Goal: Find specific page/section: Find specific page/section

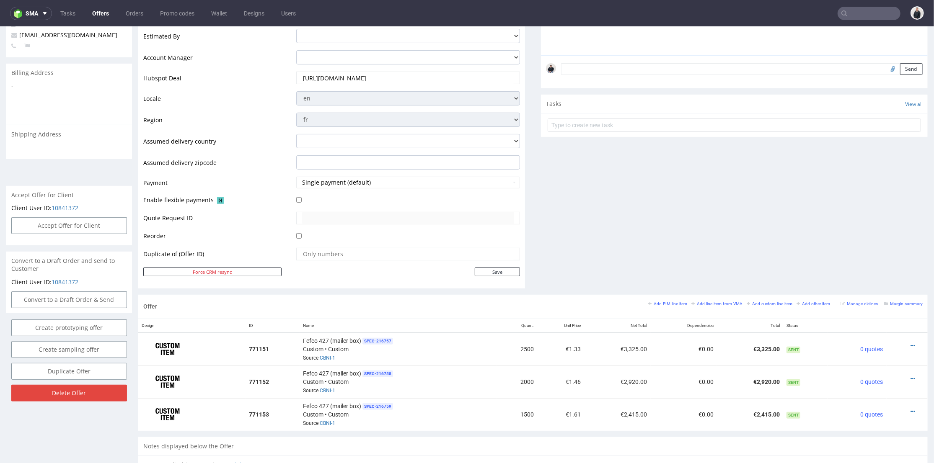
scroll to position [279, 0]
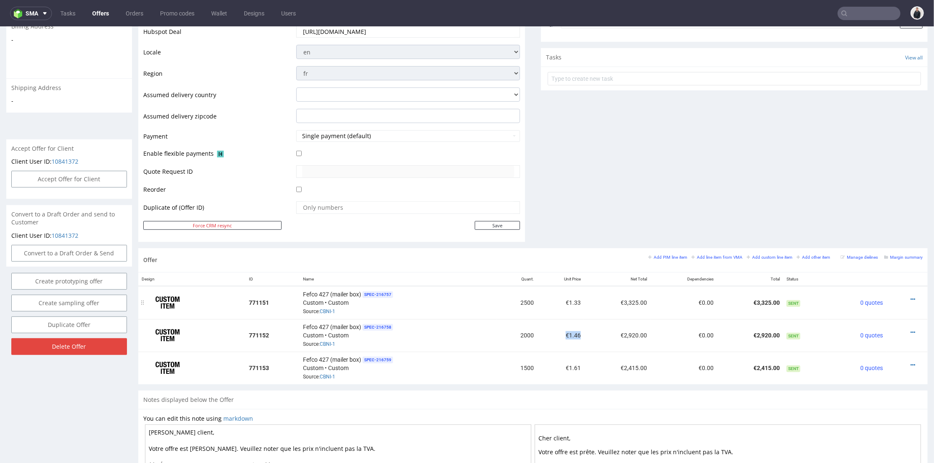
drag, startPoint x: 572, startPoint y: 334, endPoint x: 574, endPoint y: 302, distance: 31.5
click at [574, 334] on td "€1.46" at bounding box center [560, 335] width 47 height 33
drag, startPoint x: 586, startPoint y: 197, endPoint x: 542, endPoint y: 31, distance: 171.3
click at [586, 197] on div "Comments User (0) Automatic (0) Attachments (0) All (0) View all (0) Send Tasks…" at bounding box center [734, 39] width 387 height 418
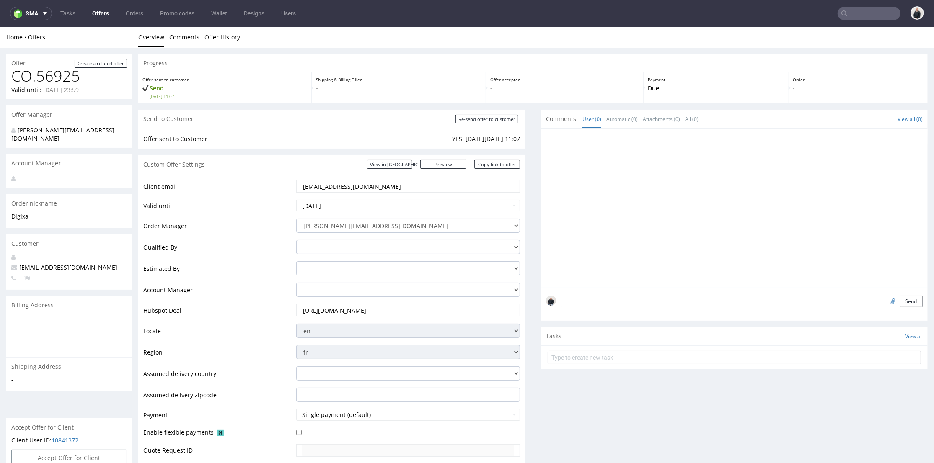
click at [321, 164] on div "Custom Offer Settings View in Hubspot Preview https://packhelp.fr/packhelp-plus…" at bounding box center [331, 164] width 387 height 19
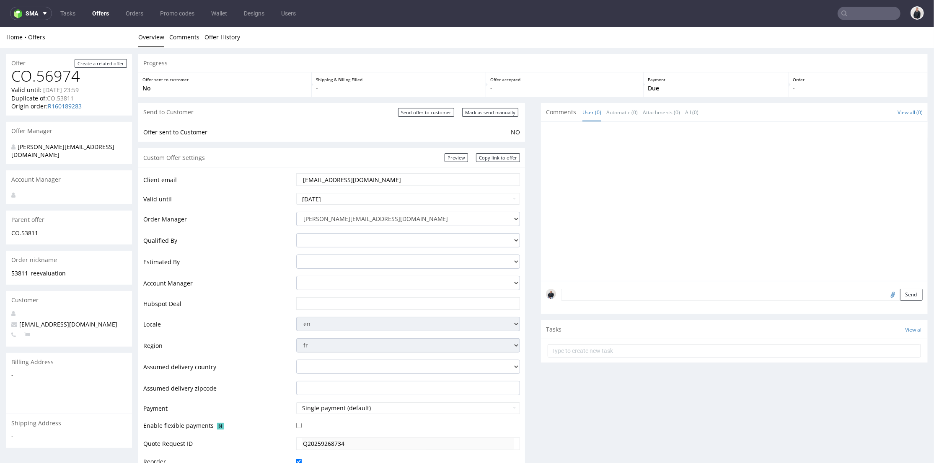
scroll to position [326, 0]
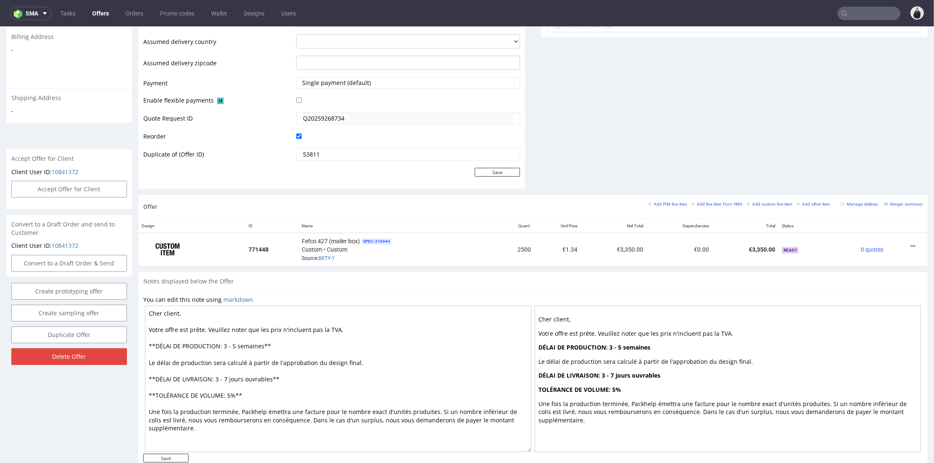
click at [862, 12] on input "text" at bounding box center [869, 13] width 63 height 13
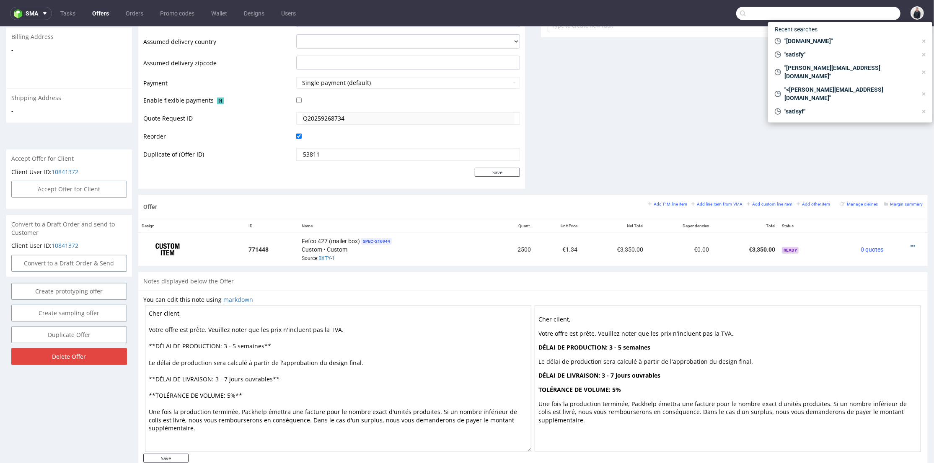
paste input "elmighelon.com"
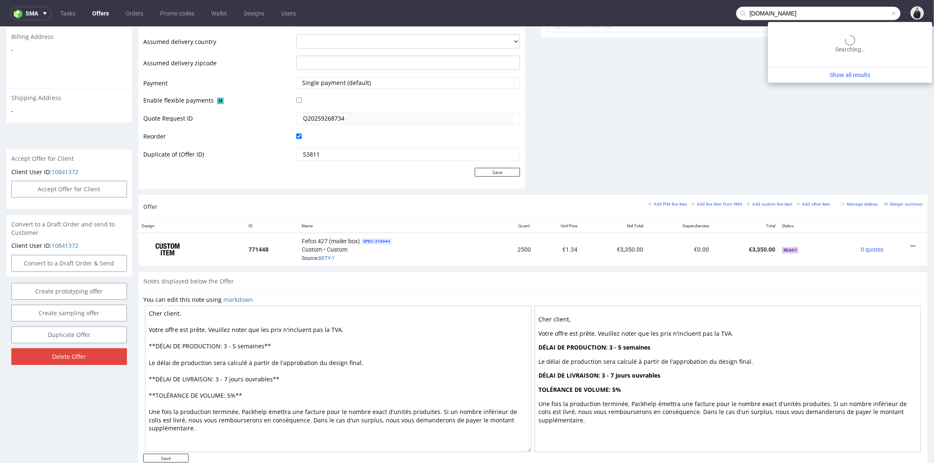
type input "elmighelon.com"
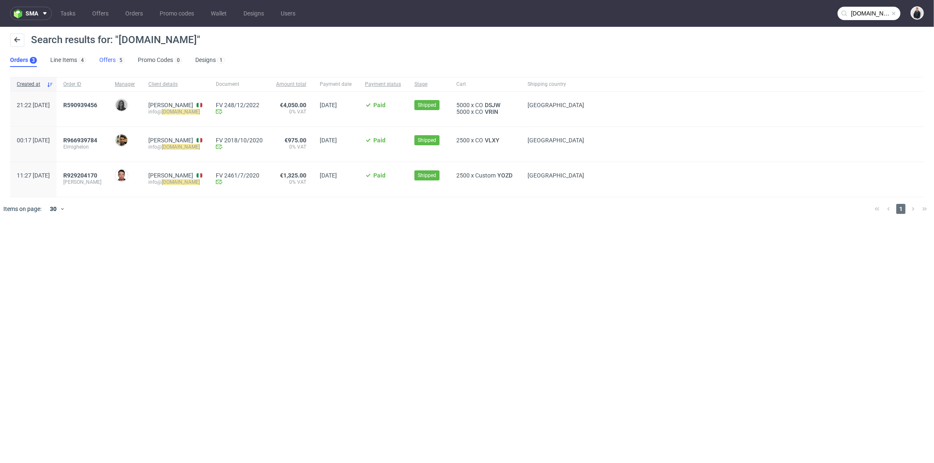
click at [108, 62] on link "Offers 5" at bounding box center [111, 60] width 25 height 13
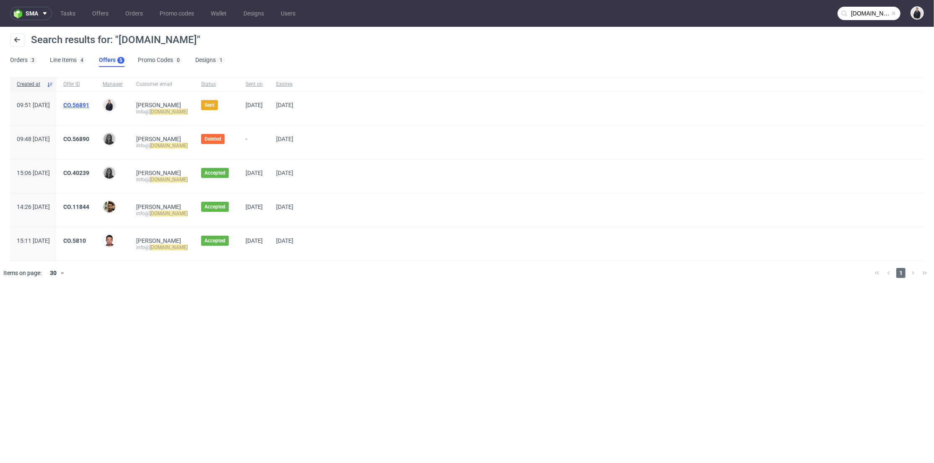
click at [89, 103] on link "CO.56891" at bounding box center [76, 105] width 26 height 7
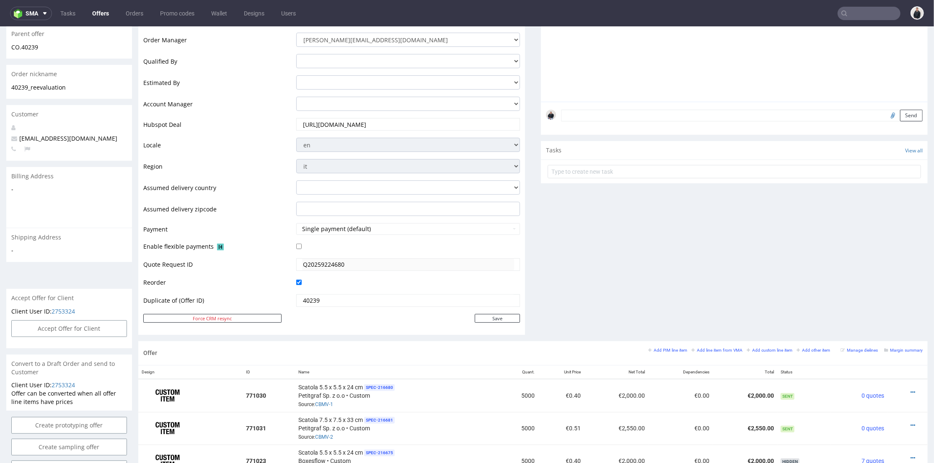
scroll to position [93, 0]
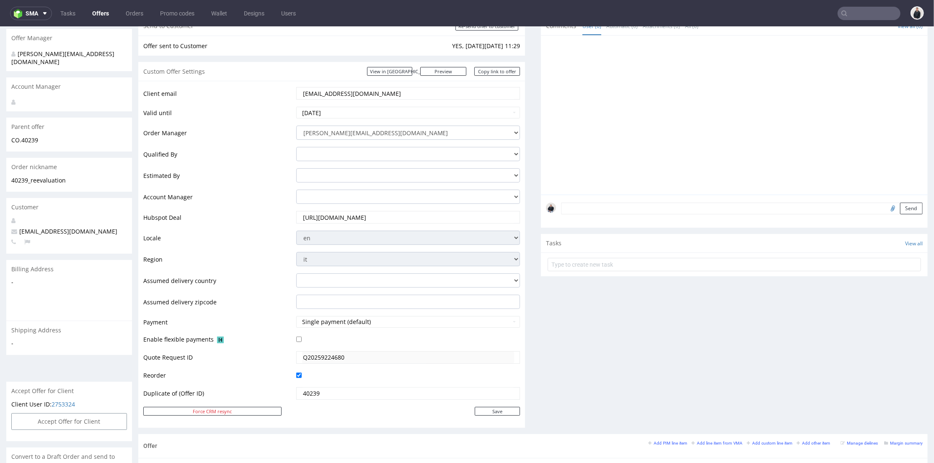
drag, startPoint x: 328, startPoint y: 91, endPoint x: 297, endPoint y: 87, distance: 30.8
click at [284, 89] on tr "Client email info@elmighelon.com" at bounding box center [331, 96] width 377 height 20
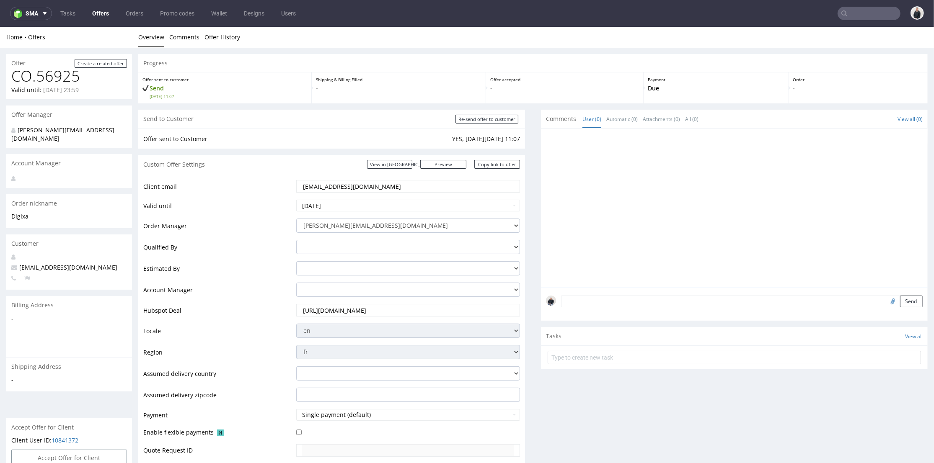
click at [853, 13] on input "text" at bounding box center [869, 13] width 63 height 13
paste input "southwilliamclinic.com"
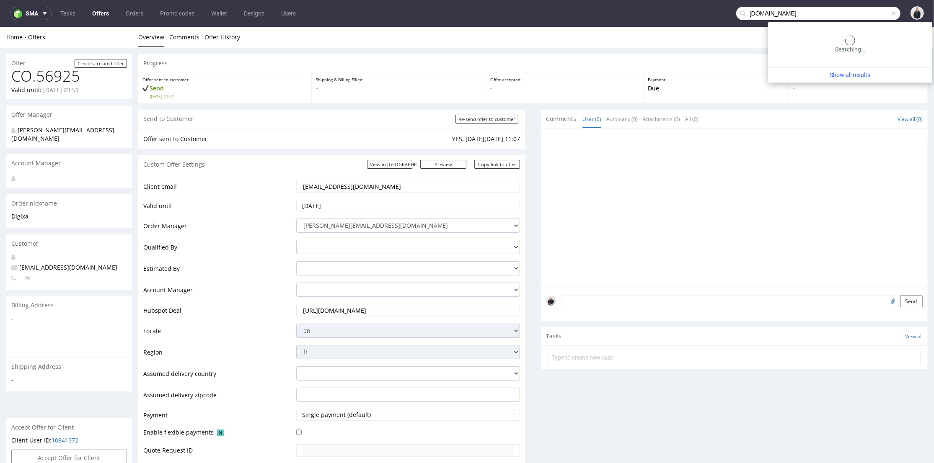
type input "southwilliamclinic.com"
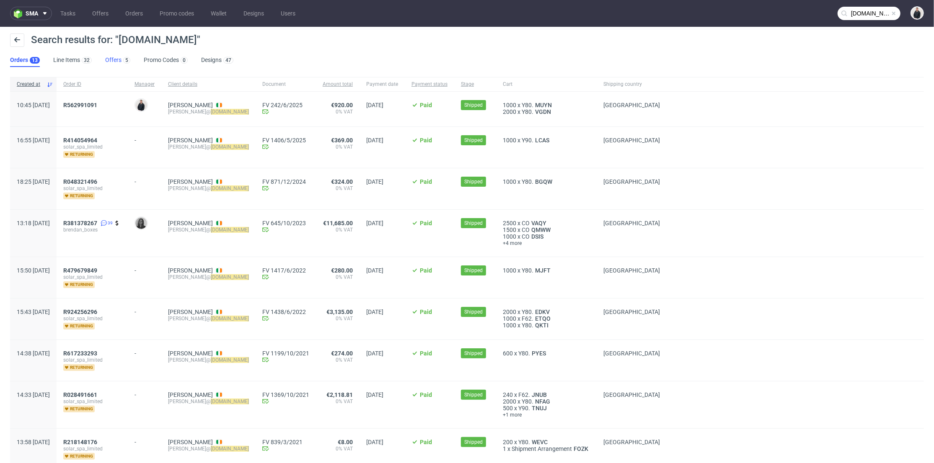
click at [116, 59] on link "Offers 5" at bounding box center [117, 60] width 25 height 13
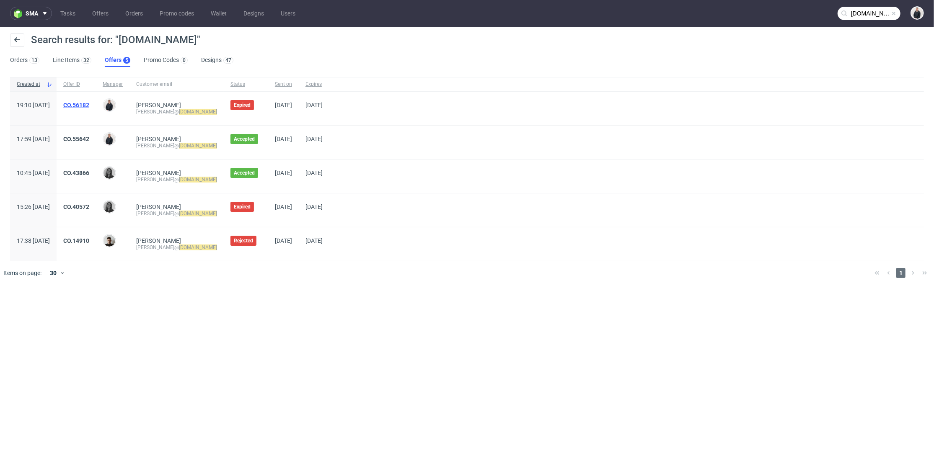
click at [89, 103] on link "CO.56182" at bounding box center [76, 105] width 26 height 7
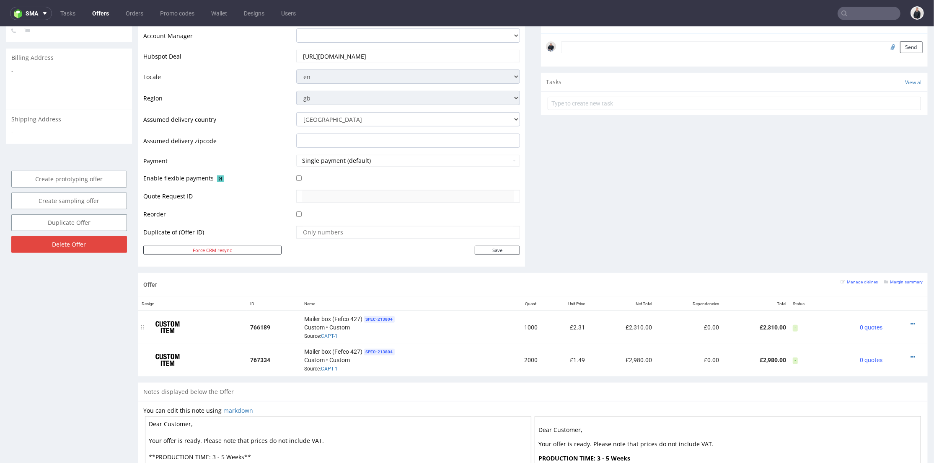
scroll to position [318, 0]
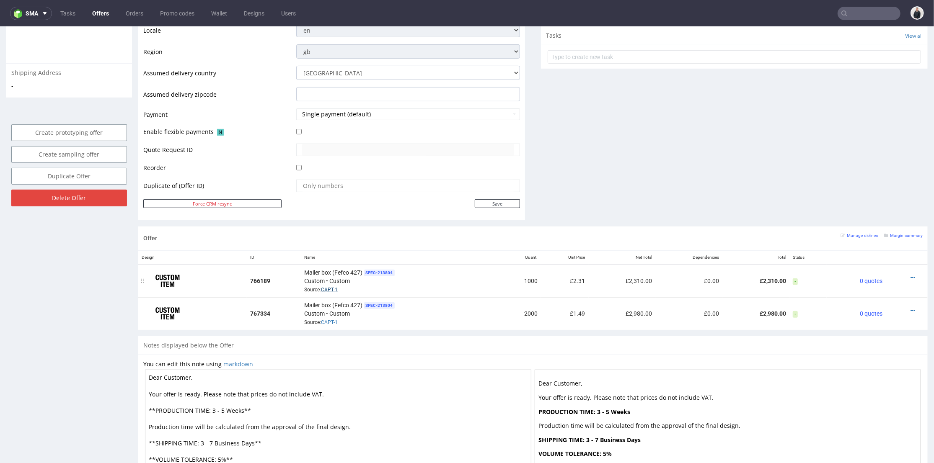
click at [333, 287] on link "CAPT-1" at bounding box center [329, 290] width 17 height 6
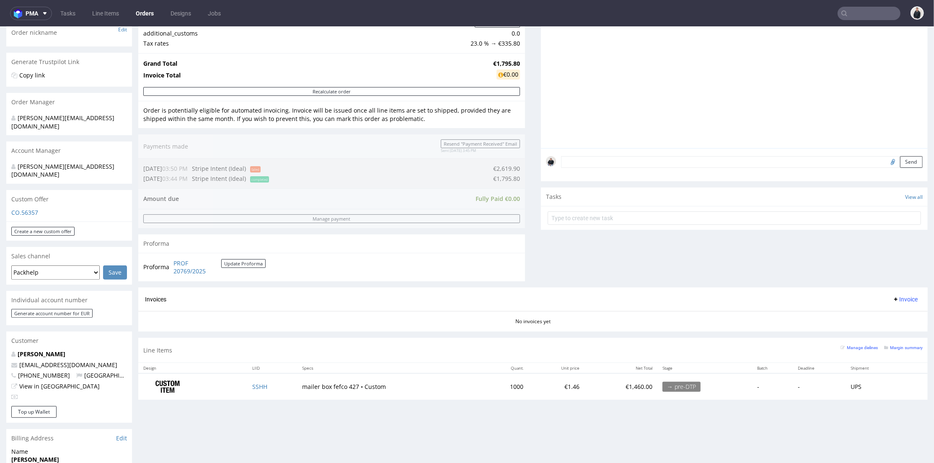
scroll to position [233, 0]
